Goal: Check status: Check status

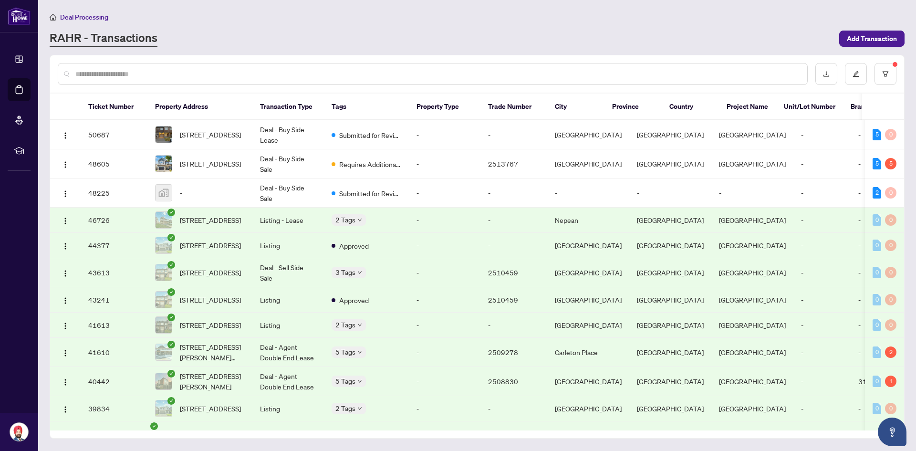
click at [418, 224] on td "-" at bounding box center [445, 219] width 72 height 25
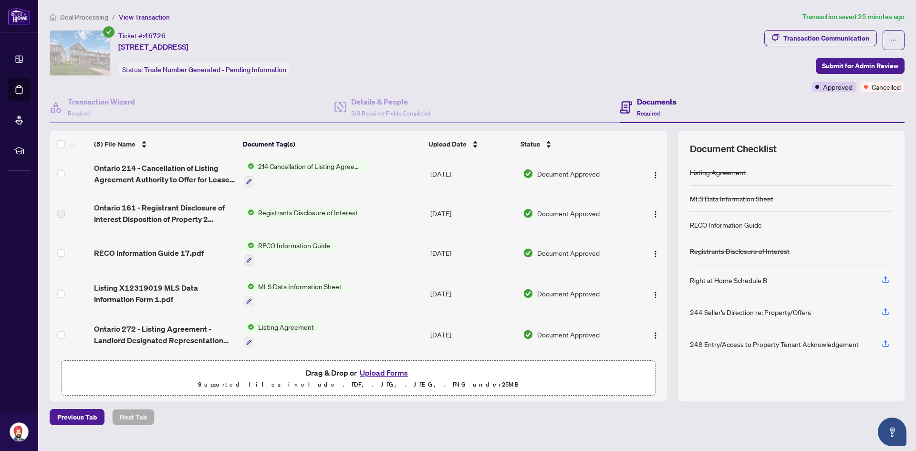
scroll to position [6, 0]
